Goal: Task Accomplishment & Management: Use online tool/utility

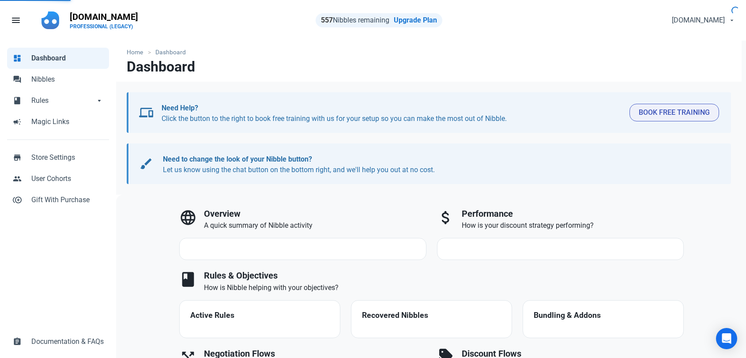
select select "7d"
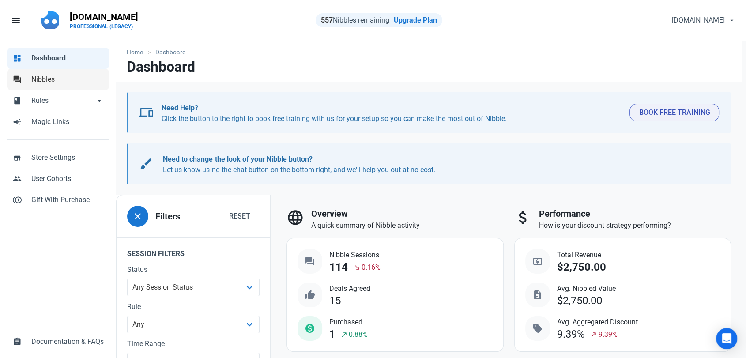
click at [55, 78] on span "Nibbles" at bounding box center [67, 79] width 72 height 11
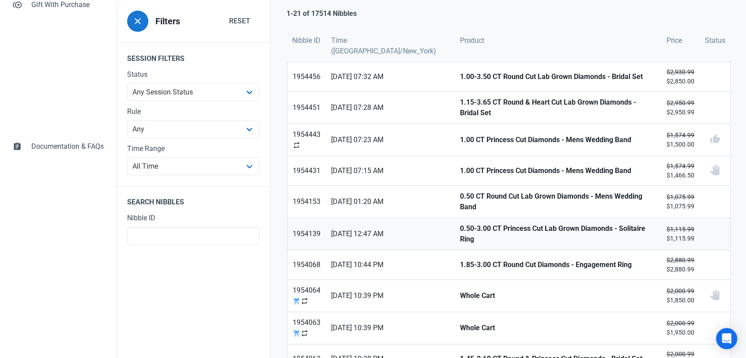
scroll to position [196, 0]
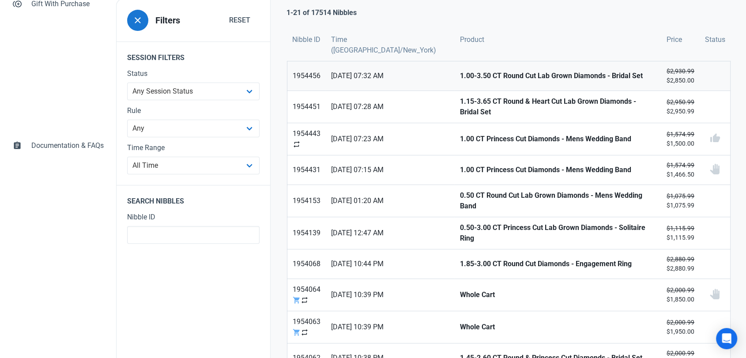
click at [454, 82] on link "1.00-3.50 CT Round Cut Lab Grown Diamonds - Bridal Set" at bounding box center [557, 75] width 207 height 29
click at [454, 107] on link "1.15-3.65 CT Round & Heart Cut Lab Grown Diamonds - Bridal Set" at bounding box center [557, 107] width 207 height 32
click at [416, 130] on link "03/09/2025 07:23 AM" at bounding box center [390, 139] width 128 height 32
click at [408, 165] on span "03/09/2025 07:15 AM" at bounding box center [390, 170] width 118 height 11
click at [406, 195] on span "03/09/2025 01:20 AM" at bounding box center [390, 200] width 118 height 11
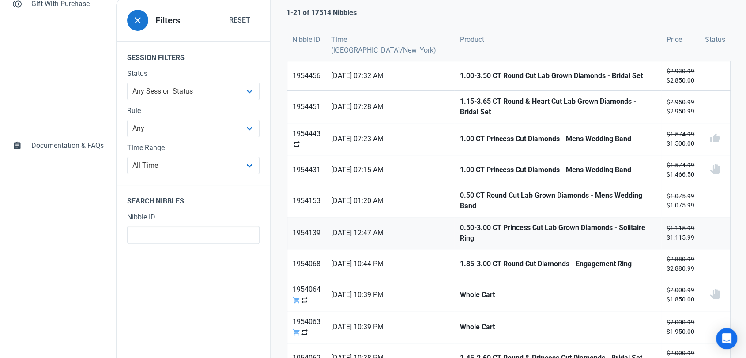
click at [397, 229] on span "03/09/2025 12:47 AM" at bounding box center [390, 233] width 118 height 11
click at [389, 259] on span "02/09/2025 10:44 PM" at bounding box center [390, 264] width 118 height 11
click at [388, 290] on span "02/09/2025 10:39 PM" at bounding box center [390, 294] width 118 height 11
click at [378, 324] on link "02/09/2025 10:39 PM" at bounding box center [390, 327] width 128 height 32
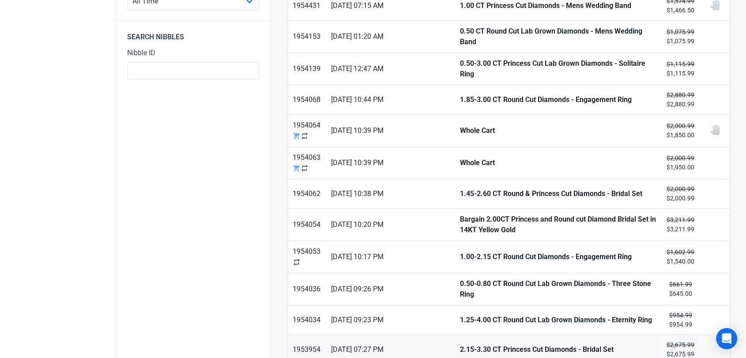
scroll to position [392, 0]
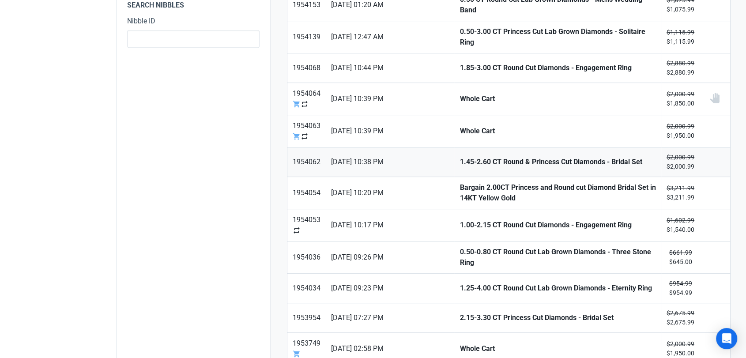
click at [410, 162] on link "02/09/2025 10:38 PM" at bounding box center [390, 161] width 128 height 29
click at [410, 188] on span "02/09/2025 10:20 PM" at bounding box center [390, 193] width 118 height 11
click at [405, 220] on span "02/09/2025 10:17 PM" at bounding box center [390, 225] width 118 height 11
click at [390, 283] on span "02/09/2025 09:23 PM" at bounding box center [390, 288] width 118 height 11
click at [402, 312] on link "02/09/2025 07:27 PM" at bounding box center [390, 317] width 128 height 29
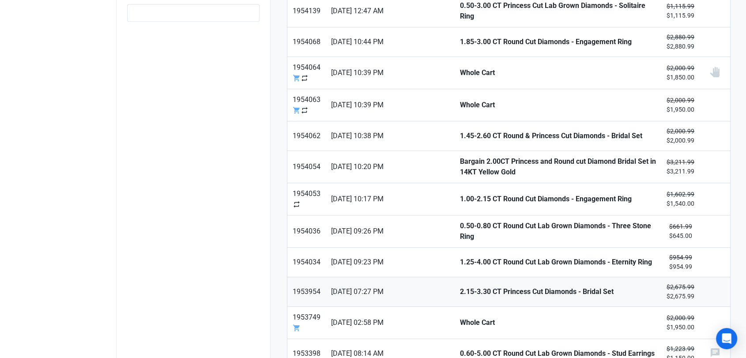
scroll to position [441, 0]
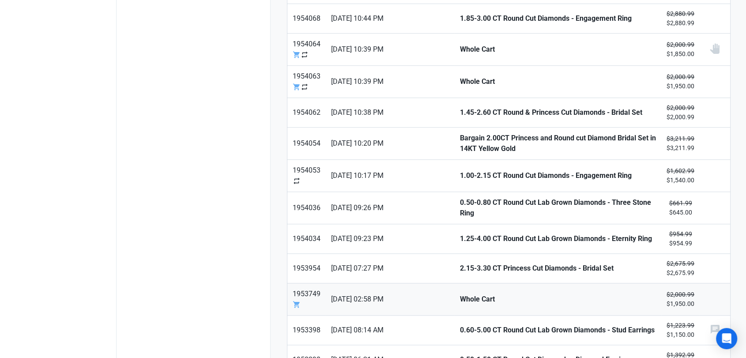
click at [403, 294] on span "02/09/2025 02:58 PM" at bounding box center [390, 299] width 118 height 11
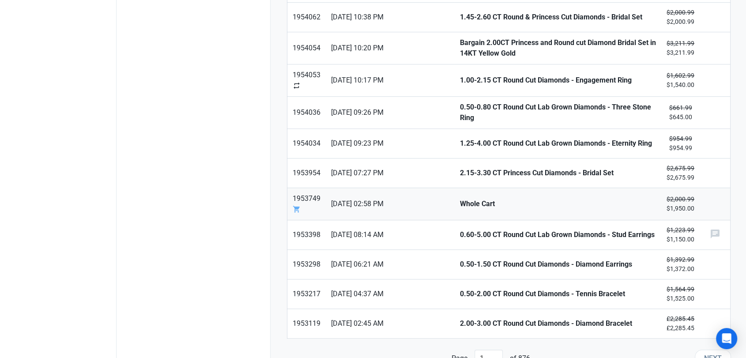
scroll to position [539, 0]
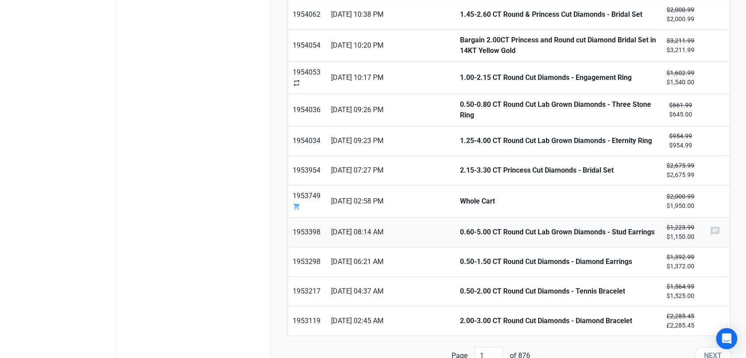
click at [454, 218] on link "0.60-5.00 CT Round Cut Lab Grown Diamonds - Stud Earrings" at bounding box center [557, 232] width 207 height 29
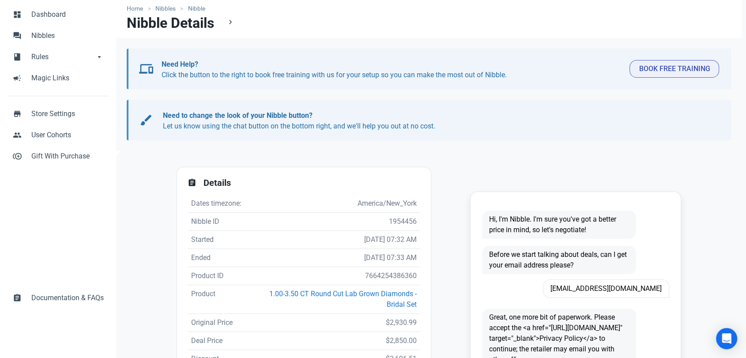
scroll to position [147, 0]
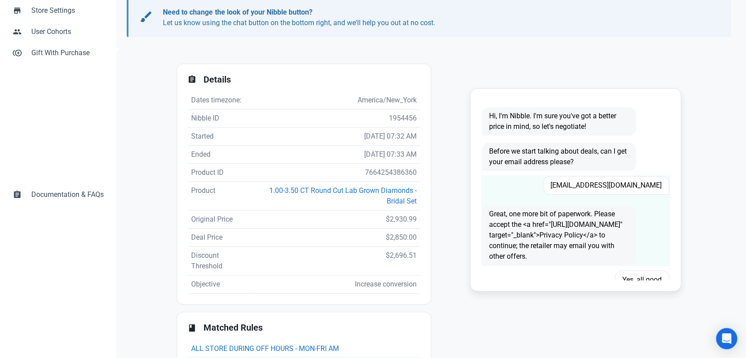
click at [616, 191] on span "rigelcr@gmail.com" at bounding box center [606, 185] width 126 height 19
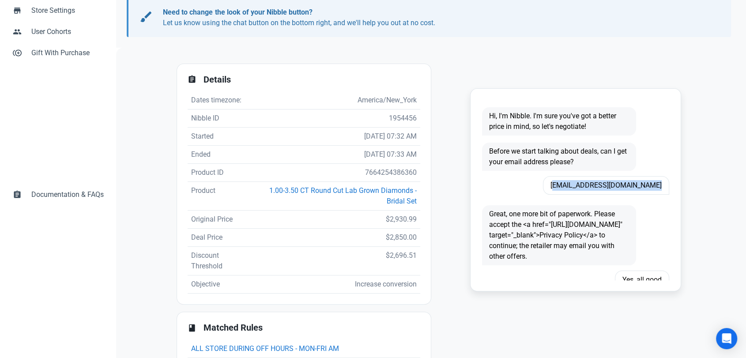
copy span "rigelcr@gmail.com"
click at [381, 175] on td "7664254386360" at bounding box center [335, 173] width 169 height 18
copy td "7664254386360"
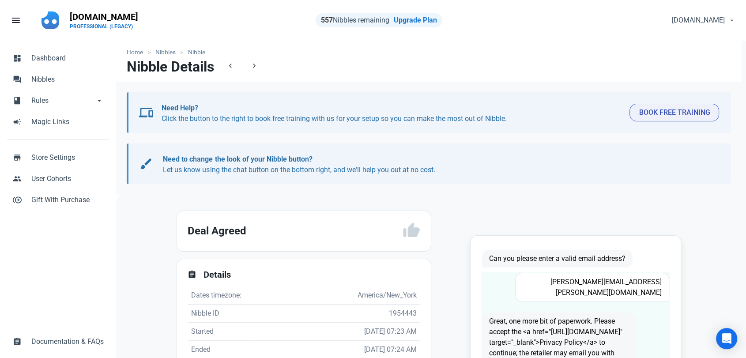
scroll to position [98, 0]
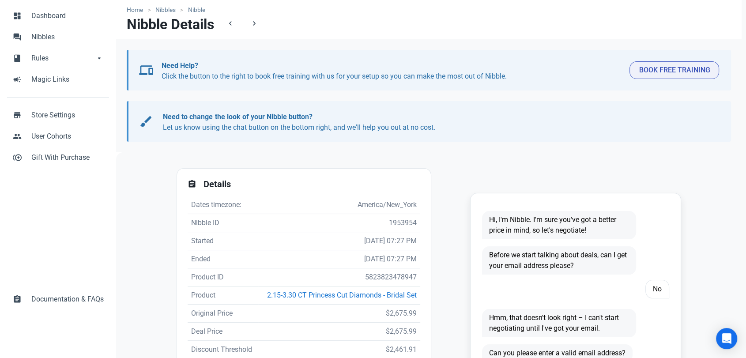
scroll to position [173, 0]
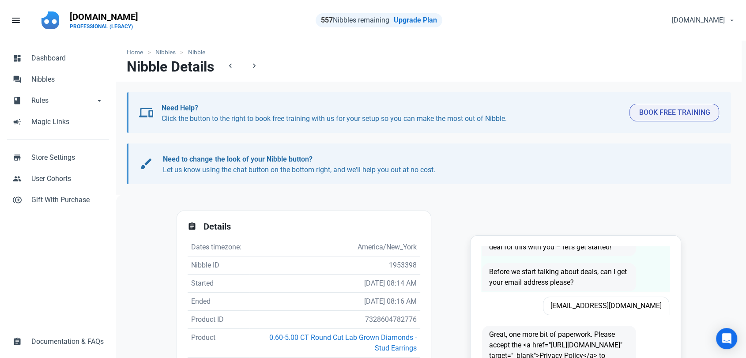
scroll to position [49, 0]
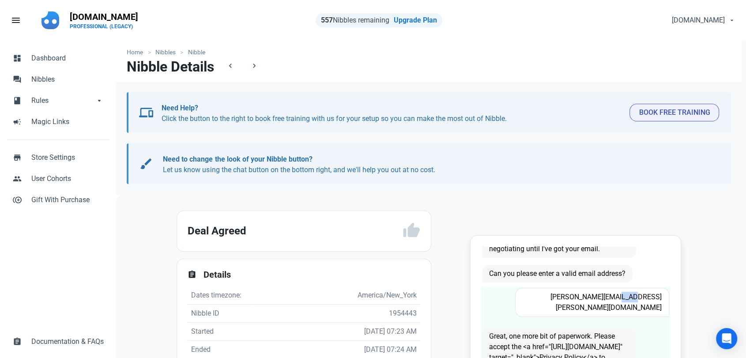
click at [625, 295] on span "scott.d.hartline@mail.com" at bounding box center [592, 302] width 154 height 29
copy span "scott.d.hartline@mail.com"
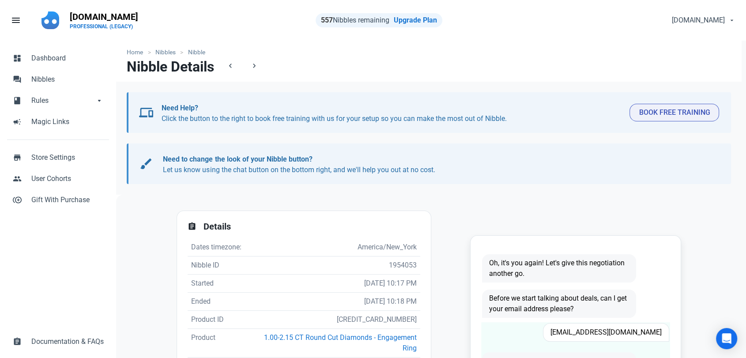
click at [629, 335] on span "[EMAIL_ADDRESS][DOMAIN_NAME]" at bounding box center [606, 332] width 126 height 19
click at [629, 335] on span "Lboyter32@yahoo.com" at bounding box center [606, 332] width 126 height 19
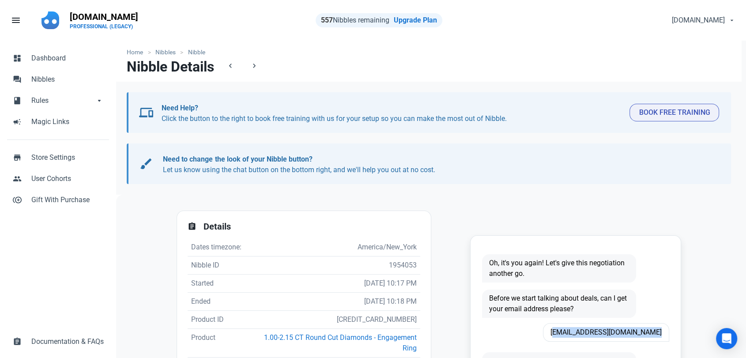
copy span "Lboyter32@yahoo.com"
click at [383, 322] on td "5827408036003" at bounding box center [336, 320] width 167 height 18
copy td "5827408036003"
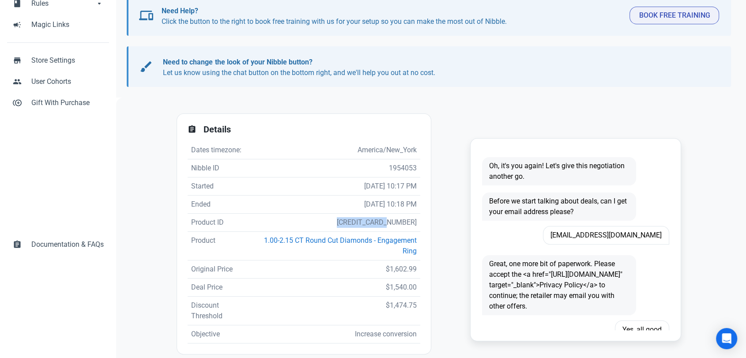
scroll to position [98, 0]
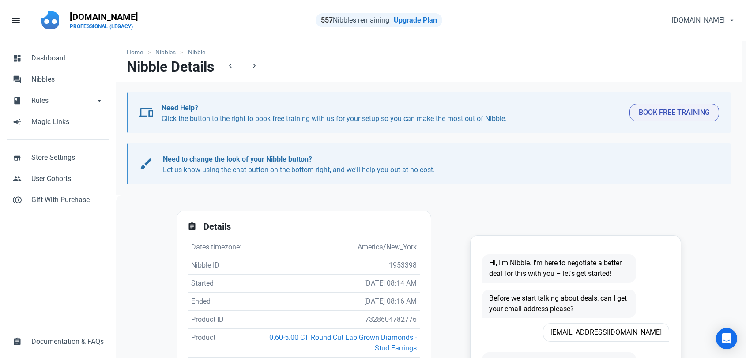
click at [586, 323] on span "[EMAIL_ADDRESS][DOMAIN_NAME]" at bounding box center [606, 332] width 126 height 19
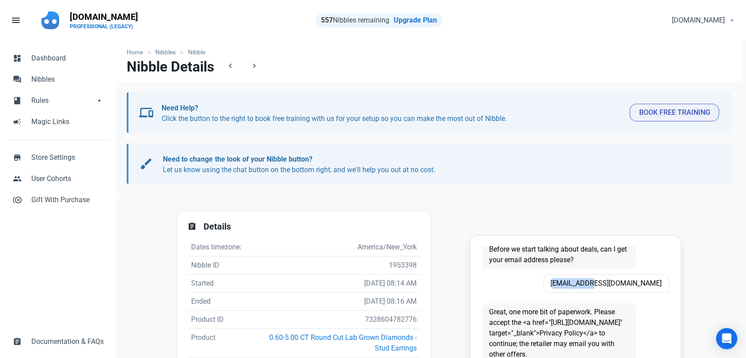
click at [586, 280] on span "[EMAIL_ADDRESS][DOMAIN_NAME]" at bounding box center [606, 283] width 126 height 19
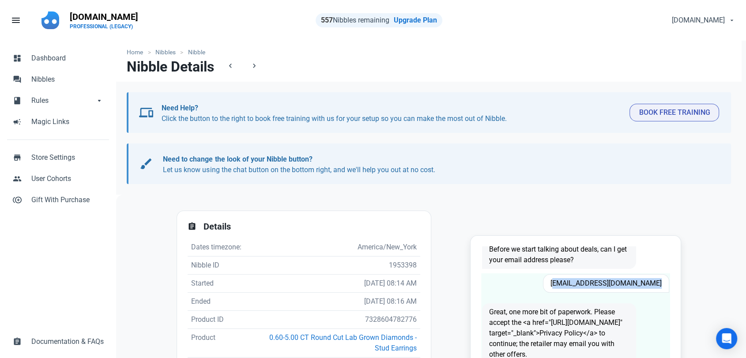
drag, startPoint x: 0, startPoint y: 0, endPoint x: 578, endPoint y: 276, distance: 640.6
click at [586, 280] on span "[EMAIL_ADDRESS][DOMAIN_NAME]" at bounding box center [606, 283] width 126 height 19
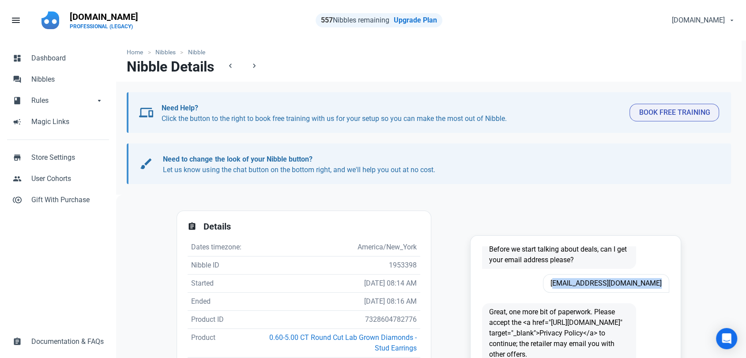
copy span "[EMAIL_ADDRESS][DOMAIN_NAME]"
click at [386, 317] on td "7328604782776" at bounding box center [334, 320] width 171 height 18
copy td "7328604782776"
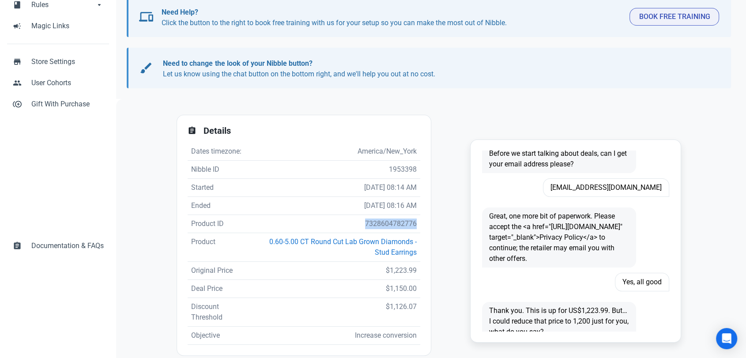
scroll to position [147, 0]
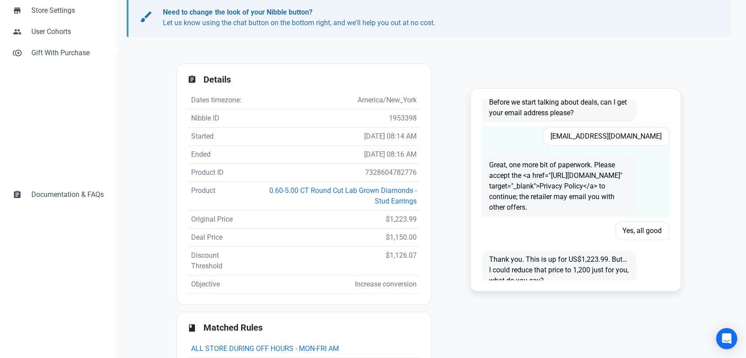
click at [609, 132] on span "[EMAIL_ADDRESS][DOMAIN_NAME]" at bounding box center [606, 136] width 126 height 19
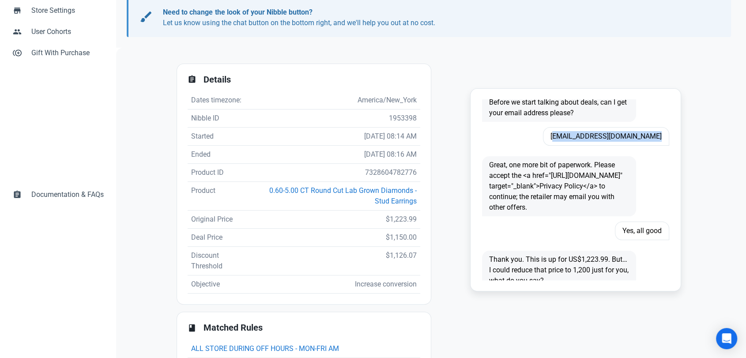
copy span "[EMAIL_ADDRESS][DOMAIN_NAME]"
